Goal: Information Seeking & Learning: Understand process/instructions

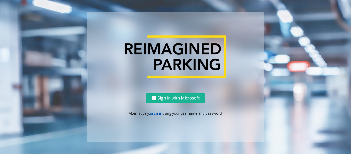
click at [155, 112] on link "sign in" at bounding box center [156, 113] width 12 height 5
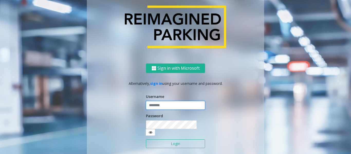
type input "******"
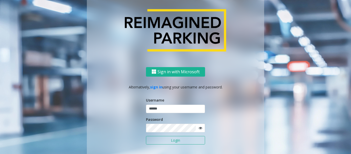
click at [163, 143] on button "Login" at bounding box center [175, 140] width 59 height 9
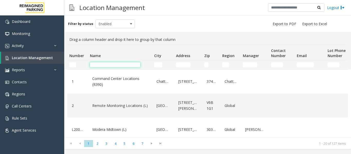
click at [121, 67] on input "Name Filter" at bounding box center [115, 64] width 50 height 5
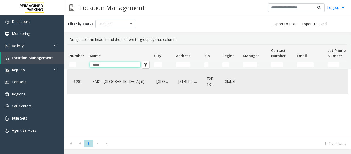
type input "*****"
click at [126, 82] on link "RMC - [GEOGRAPHIC_DATA] (I)" at bounding box center [120, 81] width 58 height 8
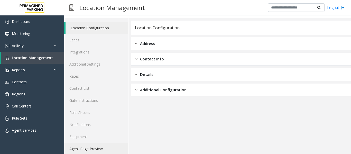
scroll to position [15, 0]
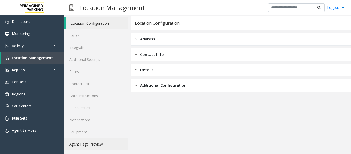
click at [88, 146] on link "Agent Page Preview" at bounding box center [96, 144] width 64 height 12
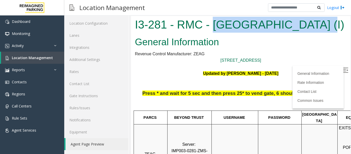
drag, startPoint x: 214, startPoint y: 24, endPoint x: 312, endPoint y: 31, distance: 97.6
click at [312, 31] on h1 "I3-281 - RMC - [GEOGRAPHIC_DATA] (I)" at bounding box center [241, 25] width 212 height 16
copy h1 "[GEOGRAPHIC_DATA]"
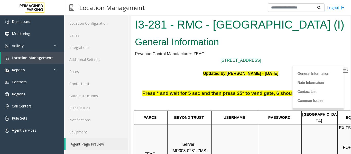
click at [193, 71] on p "Updated by [PERSON_NAME] - [DATE]" at bounding box center [241, 73] width 212 height 7
drag, startPoint x: 337, startPoint y: 70, endPoint x: 320, endPoint y: 74, distance: 17.8
click at [343, 70] on img at bounding box center [345, 70] width 5 height 5
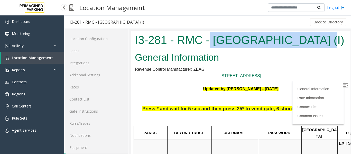
drag, startPoint x: 211, startPoint y: 42, endPoint x: 313, endPoint y: 45, distance: 102.0
click at [313, 45] on h1 "I3-281 - RMC - [GEOGRAPHIC_DATA] (I)" at bounding box center [241, 40] width 212 height 16
copy h1 "[GEOGRAPHIC_DATA]"
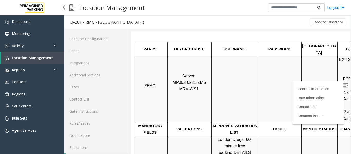
scroll to position [128, 0]
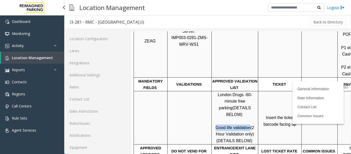
drag, startPoint x: 217, startPoint y: 117, endPoint x: 248, endPoint y: 116, distance: 31.9
click at [248, 125] on span "Good life validation" at bounding box center [233, 127] width 35 height 4
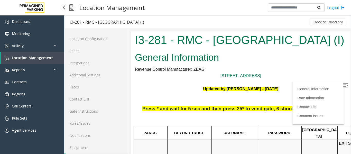
scroll to position [128, 0]
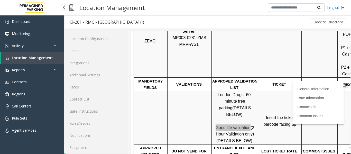
drag, startPoint x: 0, startPoint y: 0, endPoint x: 28, endPoint y: 55, distance: 62.0
click at [28, 55] on span "Location Management" at bounding box center [32, 57] width 41 height 5
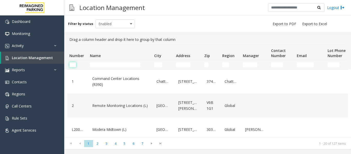
click at [73, 66] on input "Number Filter" at bounding box center [72, 64] width 7 height 5
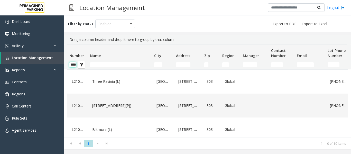
type input "*****"
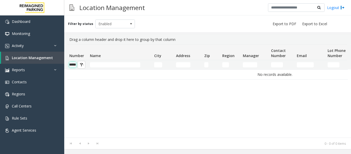
click at [72, 66] on input "*****" at bounding box center [72, 64] width 7 height 5
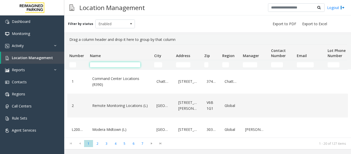
click at [102, 63] on input "Name Filter" at bounding box center [115, 64] width 50 height 5
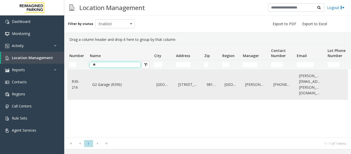
type input "**"
click at [106, 80] on link "G2 Garage (R390)" at bounding box center [120, 84] width 58 height 8
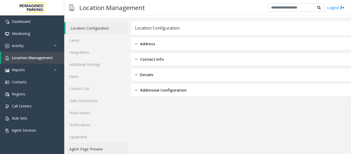
scroll to position [15, 0]
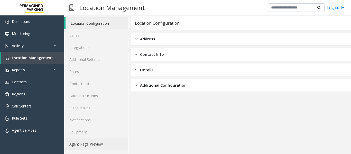
click at [97, 143] on link "Agent Page Preview" at bounding box center [96, 144] width 64 height 12
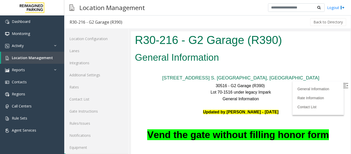
click at [343, 86] on img at bounding box center [345, 85] width 5 height 5
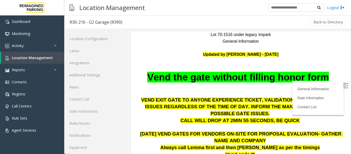
scroll to position [51, 0]
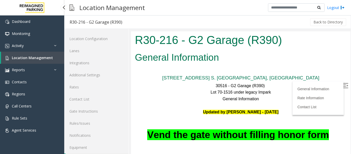
click at [52, 55] on link "Location Management" at bounding box center [32, 58] width 63 height 12
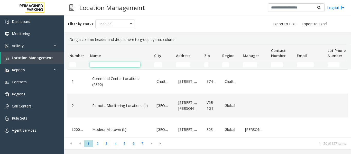
click at [119, 66] on input "Name Filter" at bounding box center [115, 64] width 50 height 5
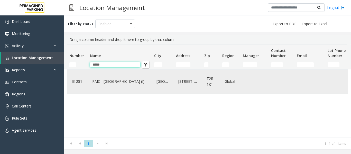
type input "*****"
click at [112, 83] on link "RMC - [GEOGRAPHIC_DATA] (I)" at bounding box center [120, 81] width 58 height 8
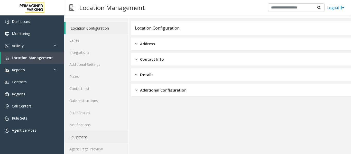
scroll to position [15, 0]
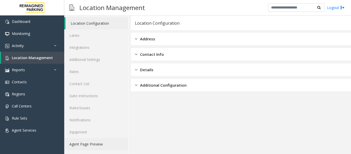
click at [97, 146] on link "Agent Page Preview" at bounding box center [96, 144] width 64 height 12
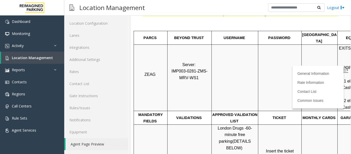
scroll to position [103, 0]
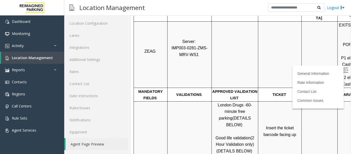
click at [268, 118] on p "Insert the ticket barcode facing up" at bounding box center [279, 128] width 43 height 20
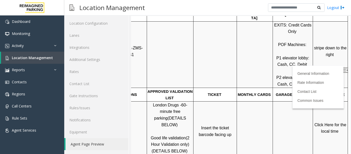
scroll to position [103, 73]
click at [323, 121] on p "Click Here for the local time" at bounding box center [330, 127] width 34 height 13
click at [325, 126] on span "Click Here for the local time" at bounding box center [330, 128] width 33 height 11
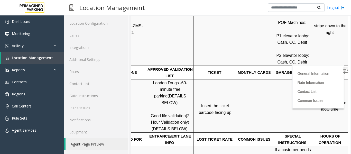
scroll to position [128, 73]
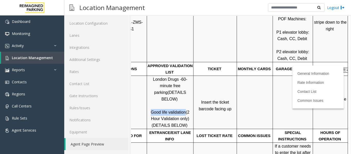
drag, startPoint x: 143, startPoint y: 100, endPoint x: 176, endPoint y: 101, distance: 32.9
click at [176, 101] on p "London Drugs - 60-minute free parking (DETAILS BELOW) Good life validation (2 H…" at bounding box center [170, 102] width 46 height 53
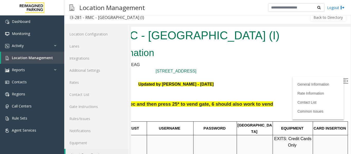
scroll to position [0, 0]
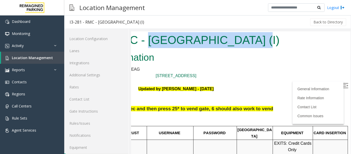
drag, startPoint x: 140, startPoint y: 40, endPoint x: 241, endPoint y: 45, distance: 100.8
click at [241, 45] on h1 "I3-281 - RMC - [GEOGRAPHIC_DATA] (I)" at bounding box center [176, 40] width 212 height 16
